Goal: Transaction & Acquisition: Obtain resource

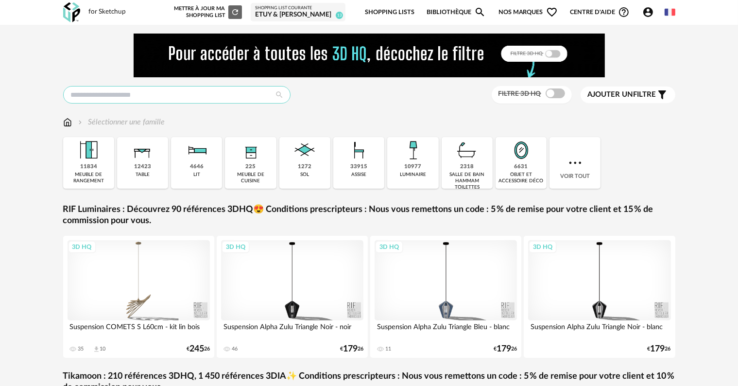
click at [235, 96] on input "text" at bounding box center [176, 94] width 227 height 17
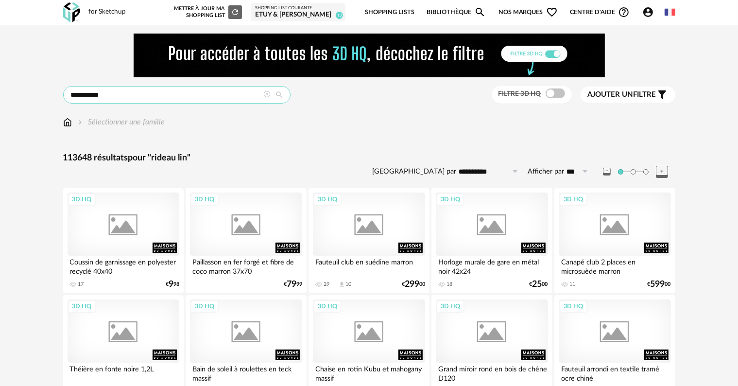
type input "**********"
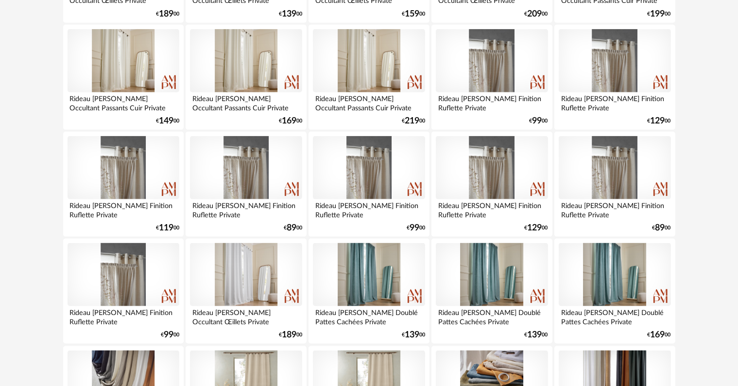
scroll to position [1312, 0]
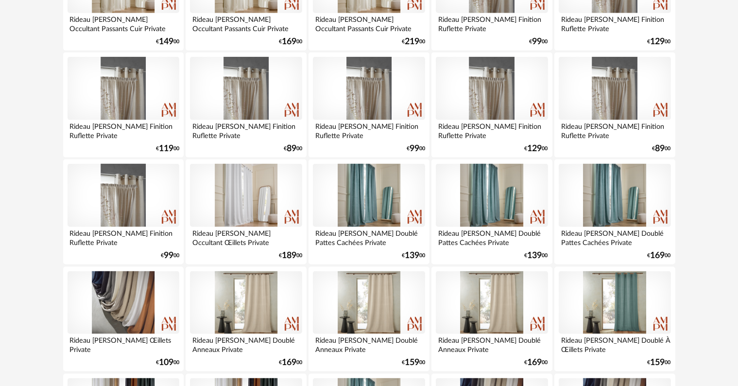
click at [617, 309] on div at bounding box center [615, 302] width 112 height 63
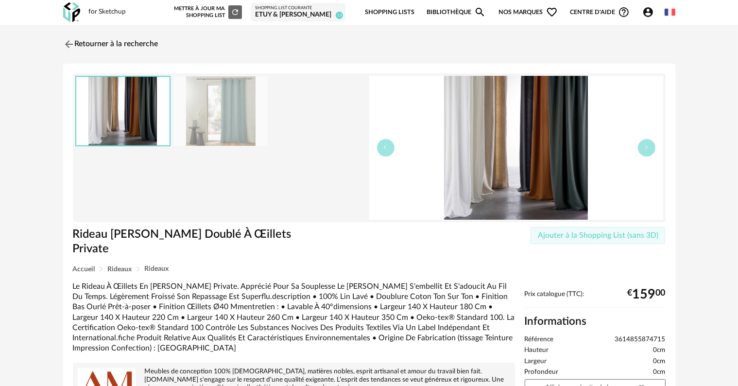
click at [628, 236] on span "Ajouter à la Shopping List (sans 3D)" at bounding box center [598, 235] width 120 height 8
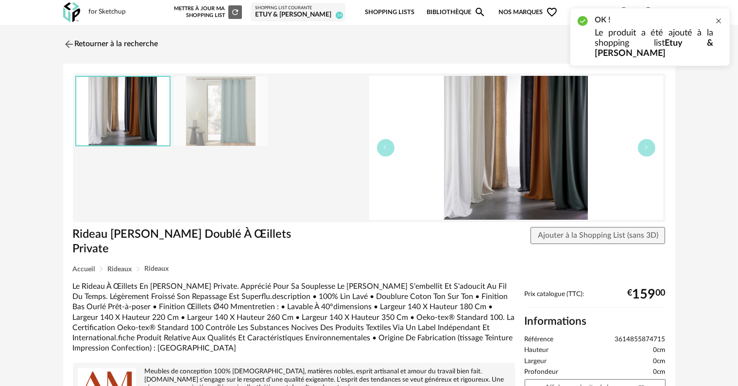
click at [720, 19] on div at bounding box center [719, 21] width 8 height 8
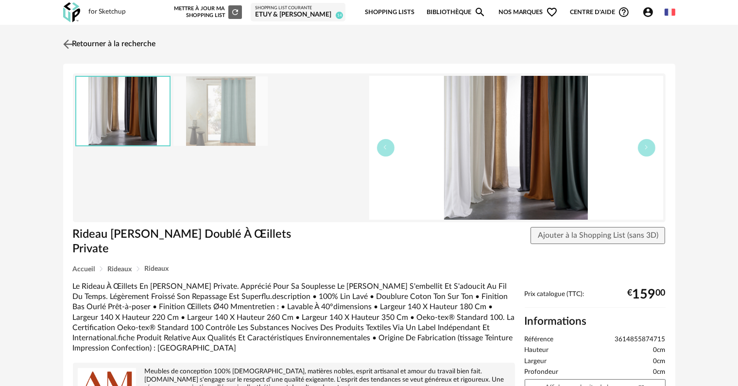
click at [96, 45] on link "Retourner à la recherche" at bounding box center [108, 44] width 95 height 21
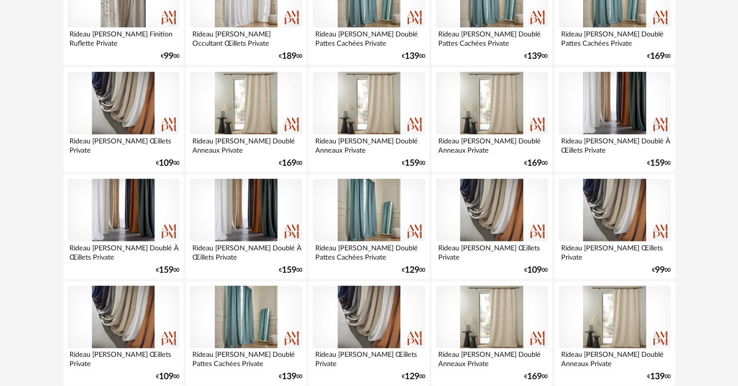
scroll to position [1458, 0]
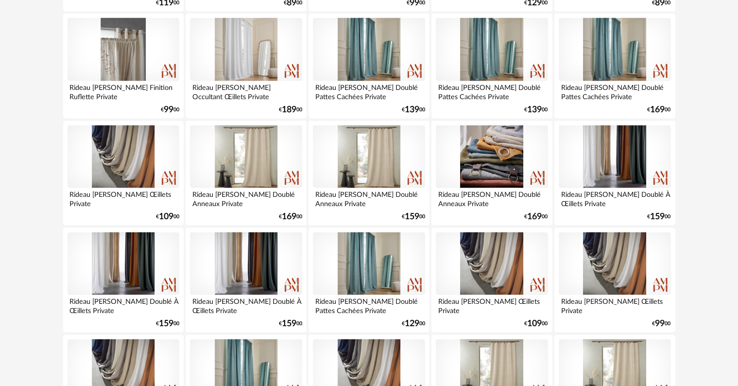
click at [498, 158] on div at bounding box center [492, 156] width 112 height 63
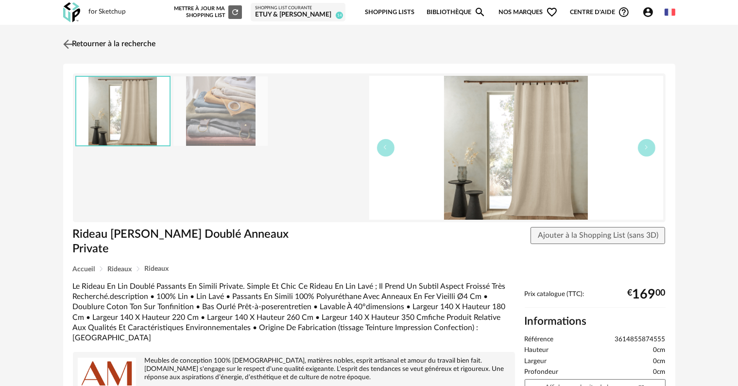
click at [93, 41] on link "Retourner à la recherche" at bounding box center [108, 44] width 95 height 21
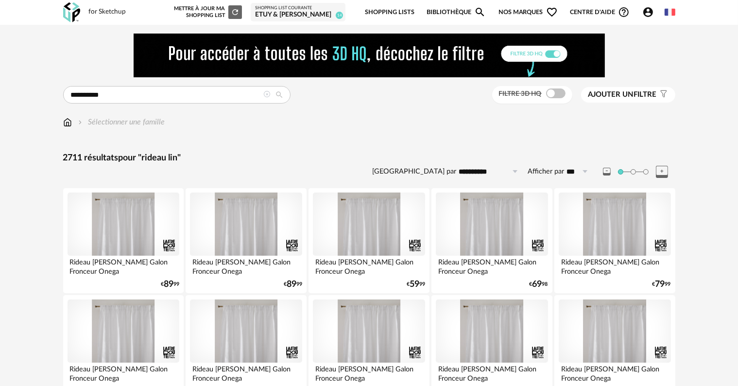
click at [555, 97] on span at bounding box center [555, 93] width 19 height 10
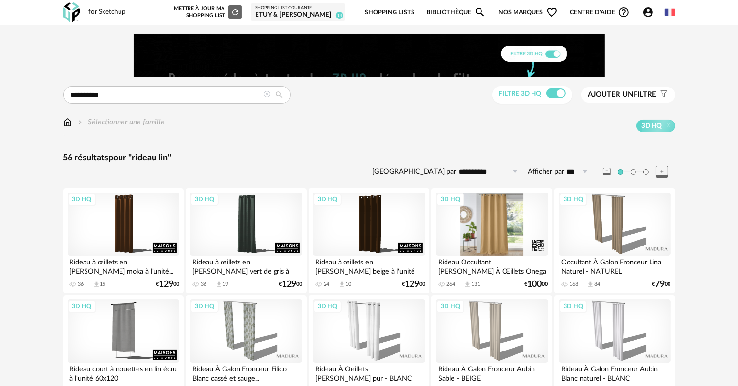
click at [501, 229] on div "3D HQ" at bounding box center [492, 223] width 112 height 63
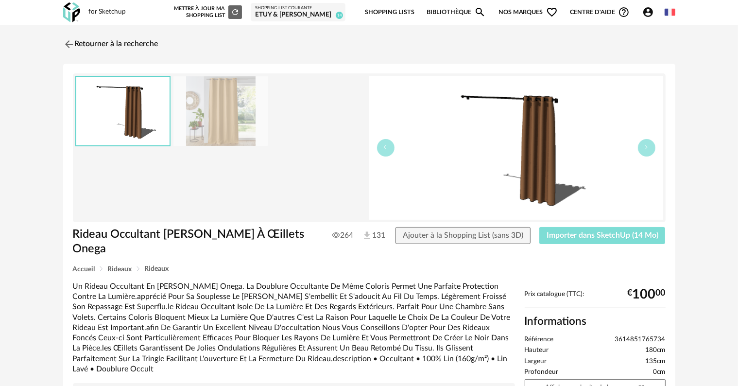
click at [591, 234] on span "Importer dans SketchUp (14 Mo)" at bounding box center [603, 235] width 112 height 8
